Goal: Register for event/course

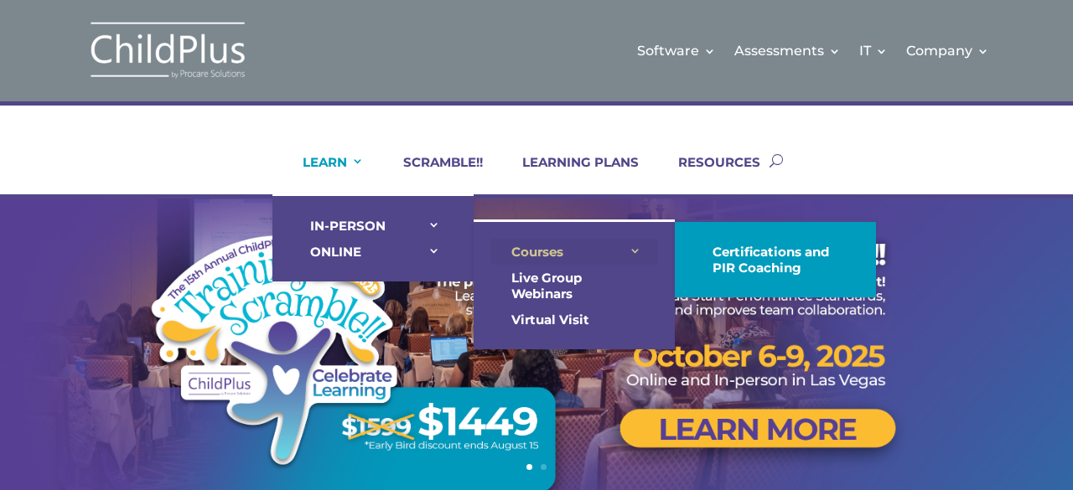
click at [632, 256] on link "Courses" at bounding box center [574, 252] width 168 height 26
click at [630, 249] on link "Courses" at bounding box center [574, 252] width 168 height 26
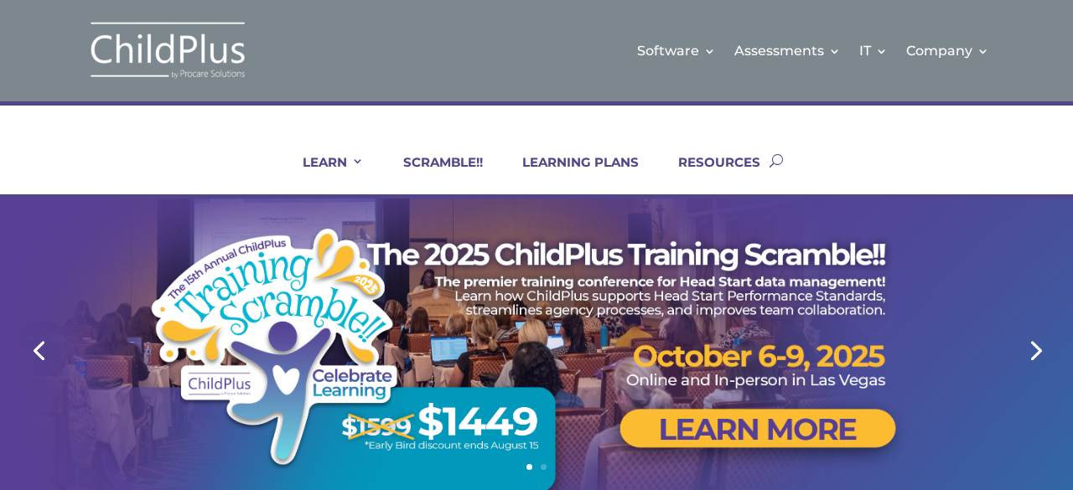
click at [1043, 350] on link "Next" at bounding box center [1034, 349] width 40 height 40
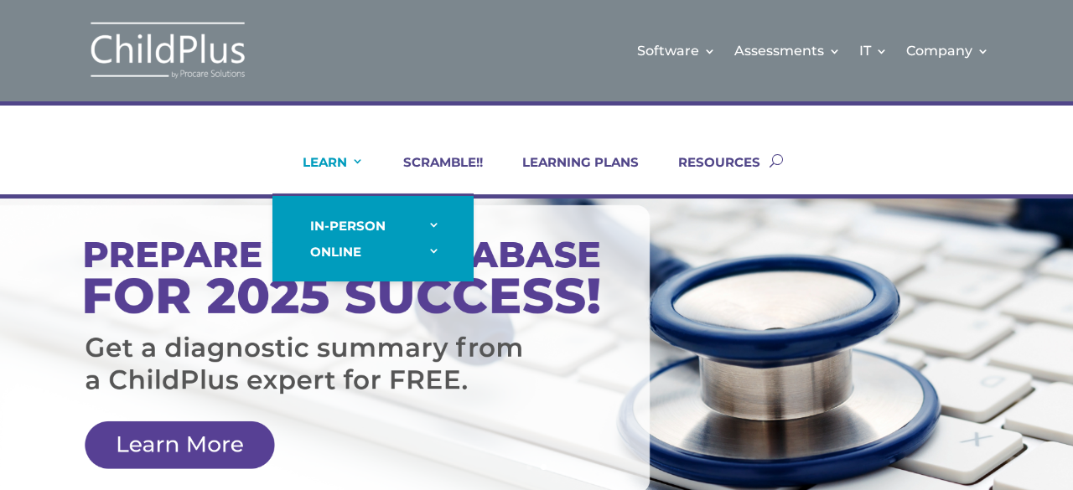
click at [367, 158] on li "LEARN IN-PERSON Consulting On-site Events Summit Scramble!! ONLINE Courses Cert…" at bounding box center [322, 174] width 101 height 40
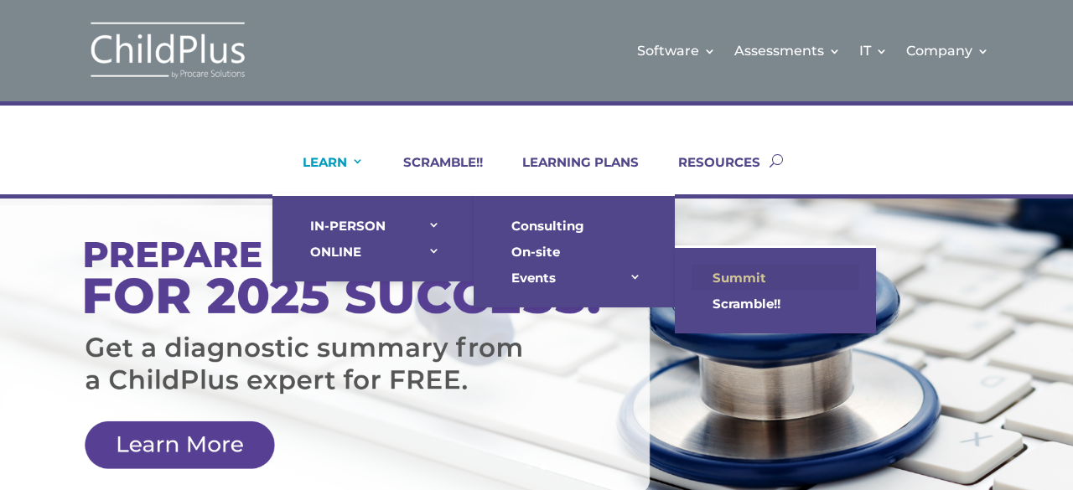
click at [748, 267] on link "Summit" at bounding box center [776, 278] width 168 height 26
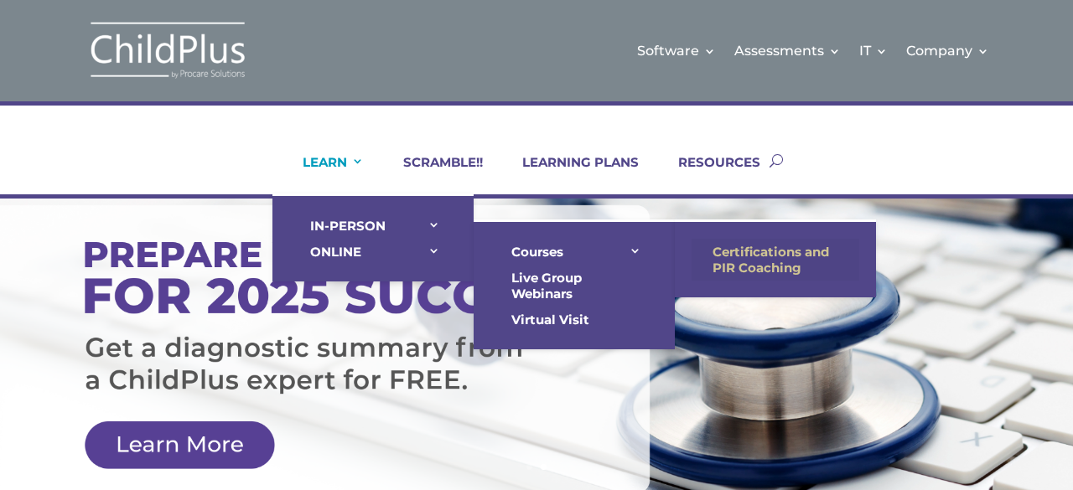
click at [726, 257] on link "Certifications and PIR Coaching" at bounding box center [776, 260] width 168 height 42
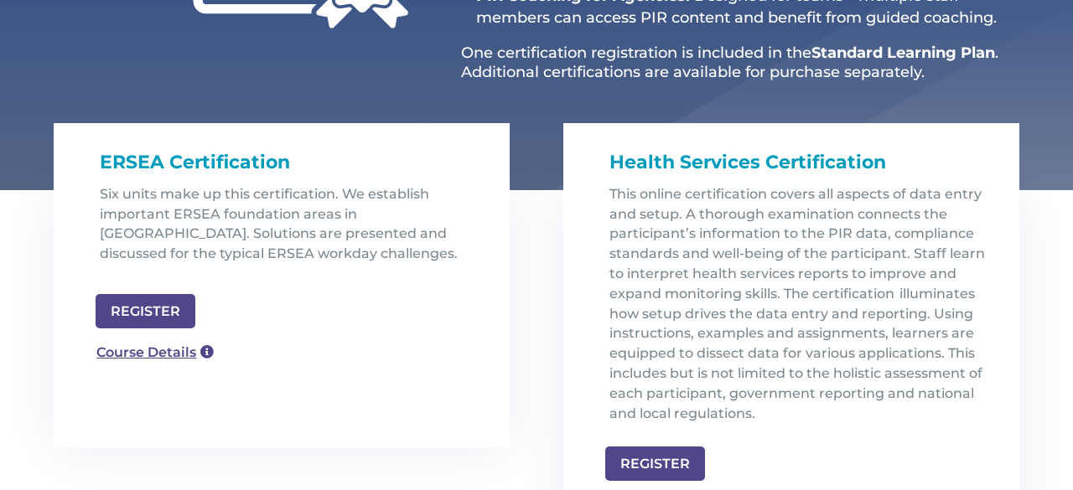
scroll to position [448, 0]
click at [149, 351] on link "Course Details" at bounding box center [147, 351] width 121 height 27
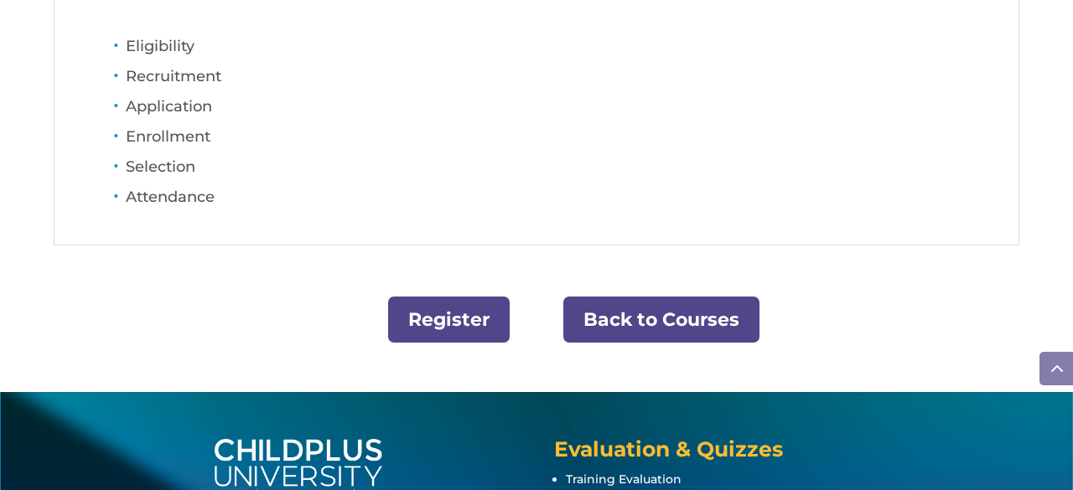
scroll to position [1009, 0]
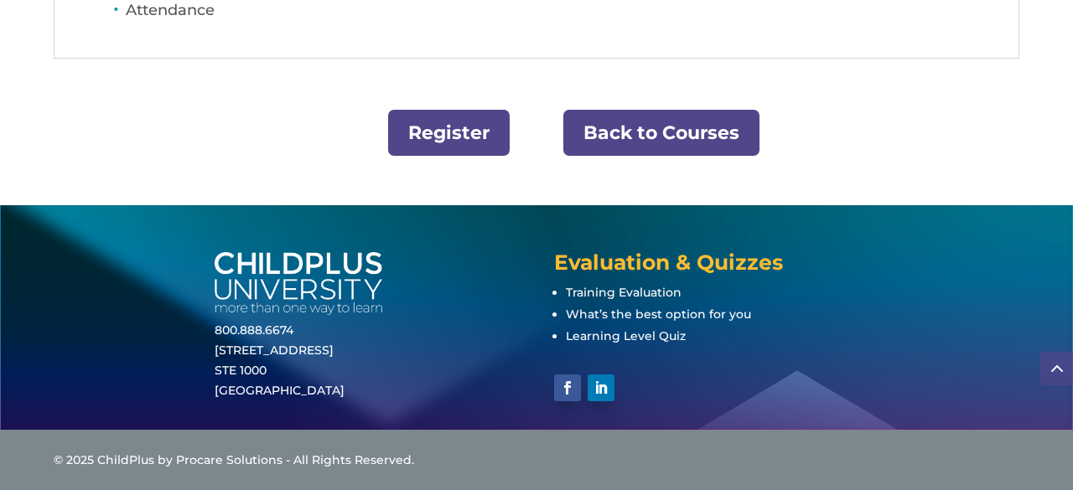
click at [464, 139] on link "Register" at bounding box center [449, 133] width 122 height 46
click at [684, 132] on link "Back to Courses" at bounding box center [661, 133] width 196 height 46
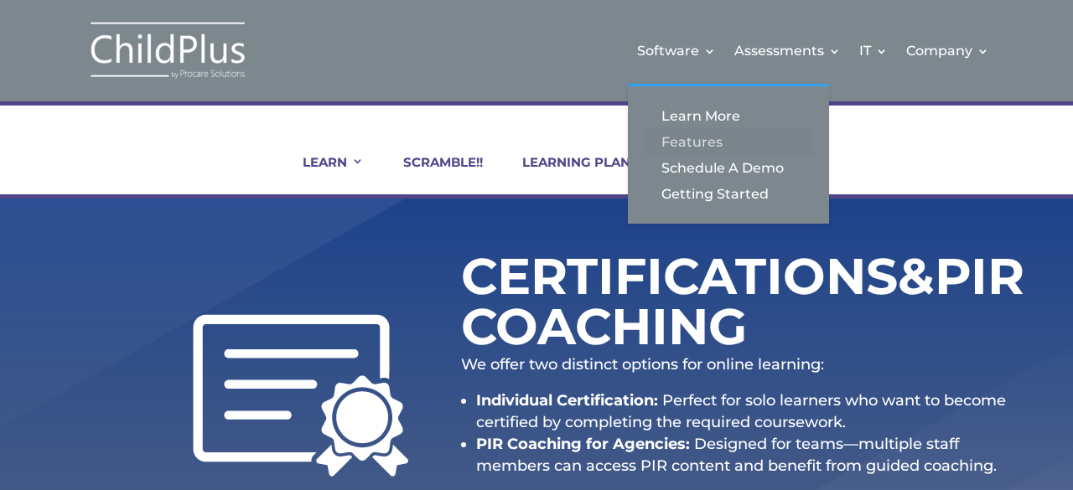
click at [716, 137] on link "Features" at bounding box center [729, 142] width 168 height 26
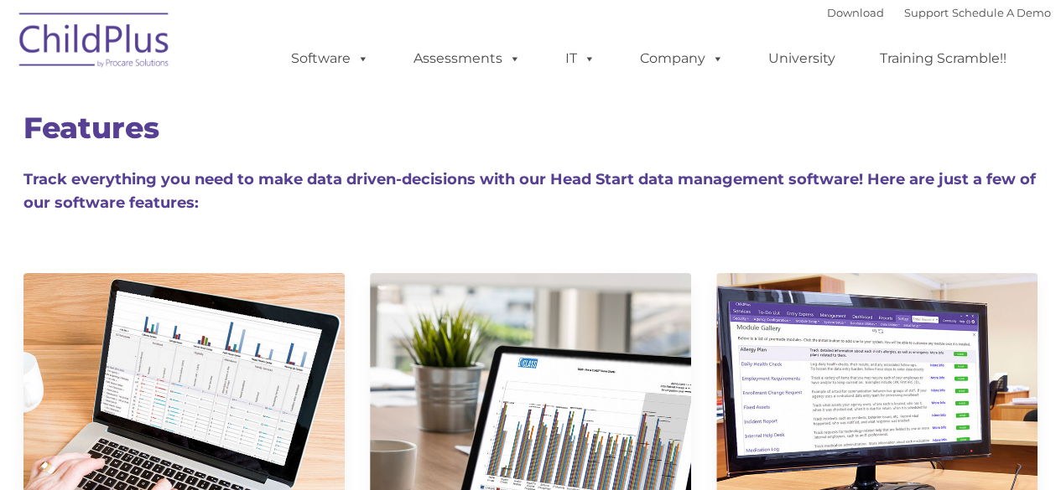
type input ""
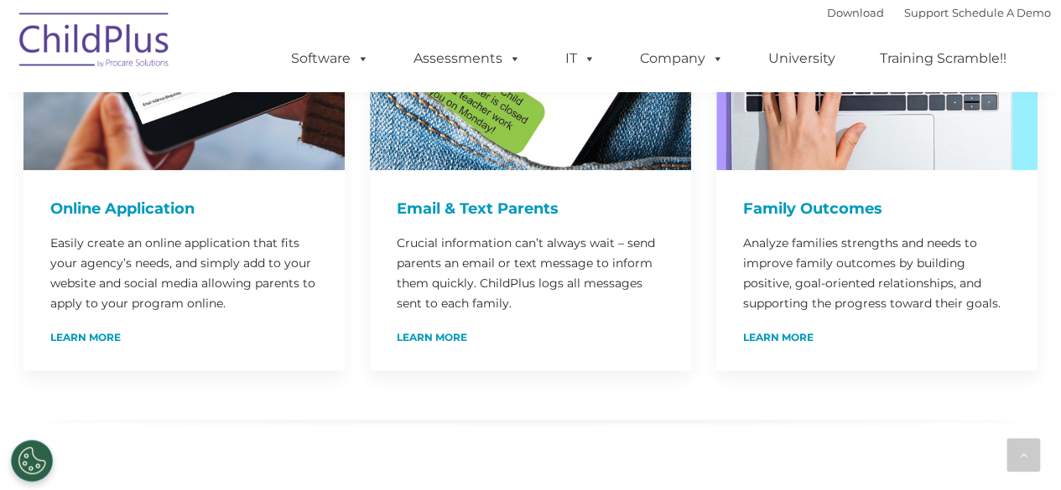
scroll to position [1144, 0]
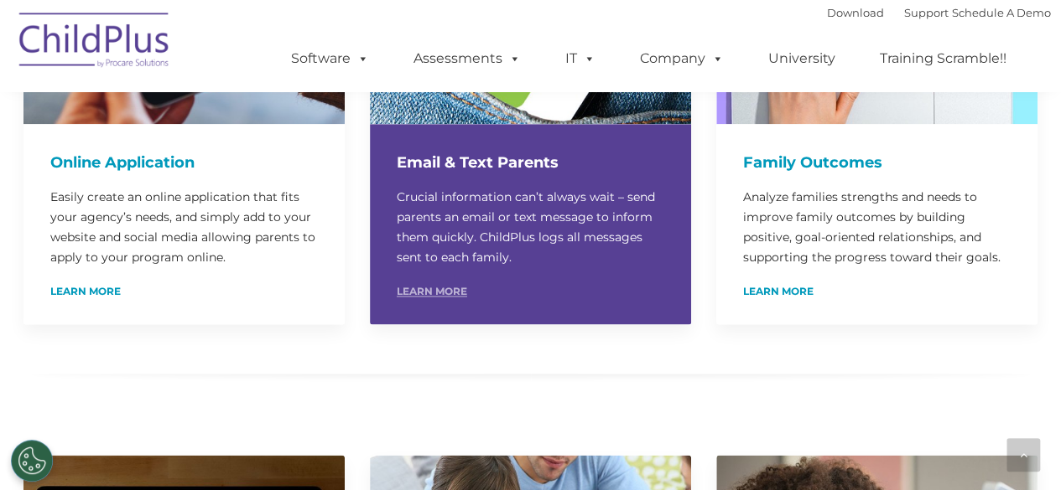
click at [446, 287] on link "Learn More" at bounding box center [432, 292] width 70 height 10
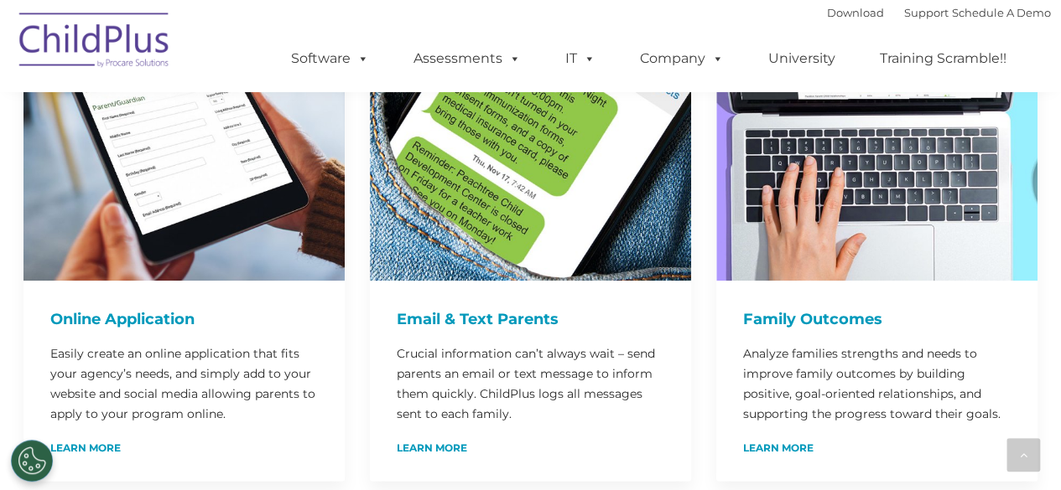
scroll to position [1080, 0]
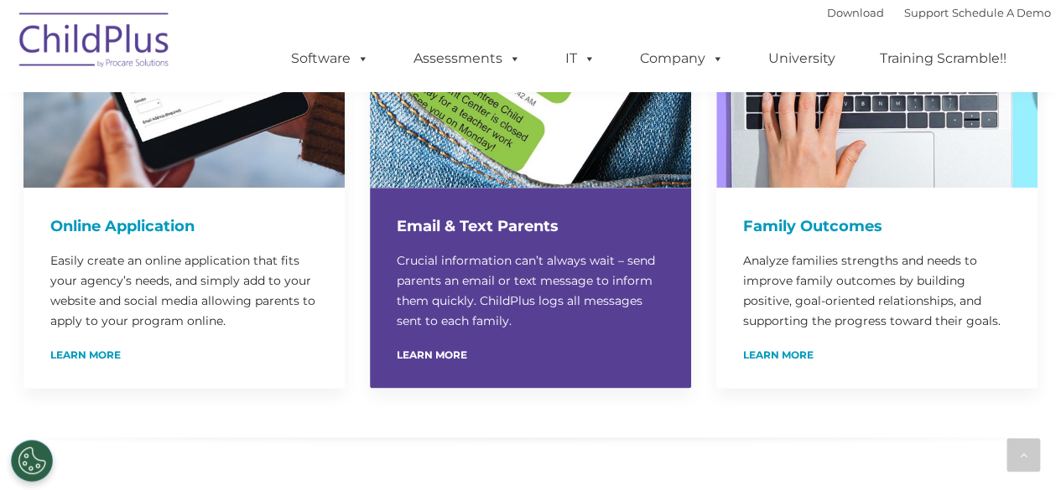
click at [464, 348] on div "Learn More" at bounding box center [530, 354] width 267 height 13
click at [462, 350] on link "Learn More" at bounding box center [432, 355] width 70 height 10
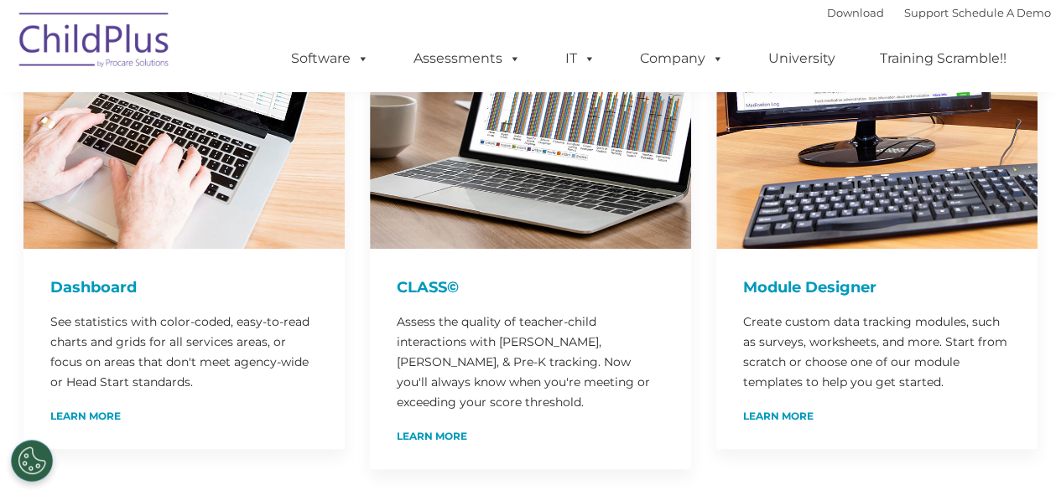
scroll to position [0, 0]
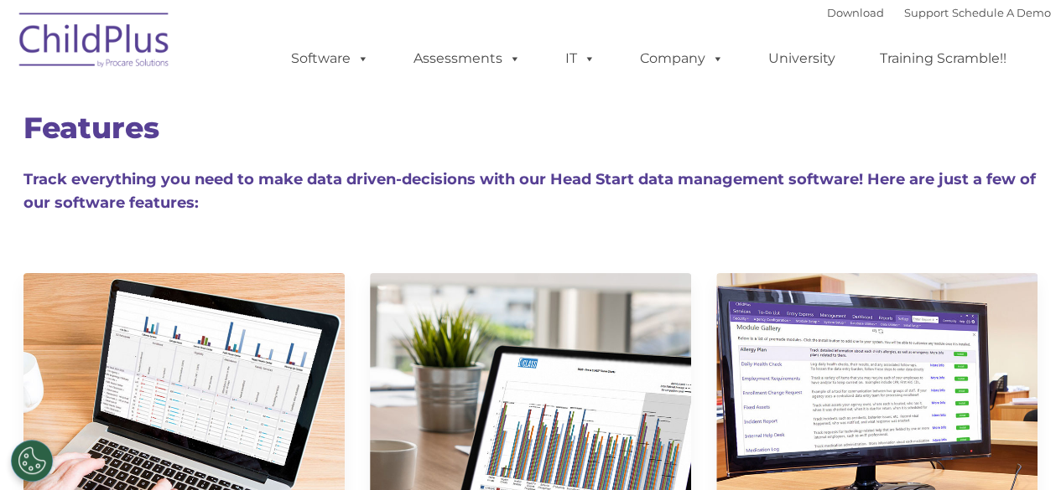
scroll to position [1144, 0]
